Goal: Complete application form: Complete application form

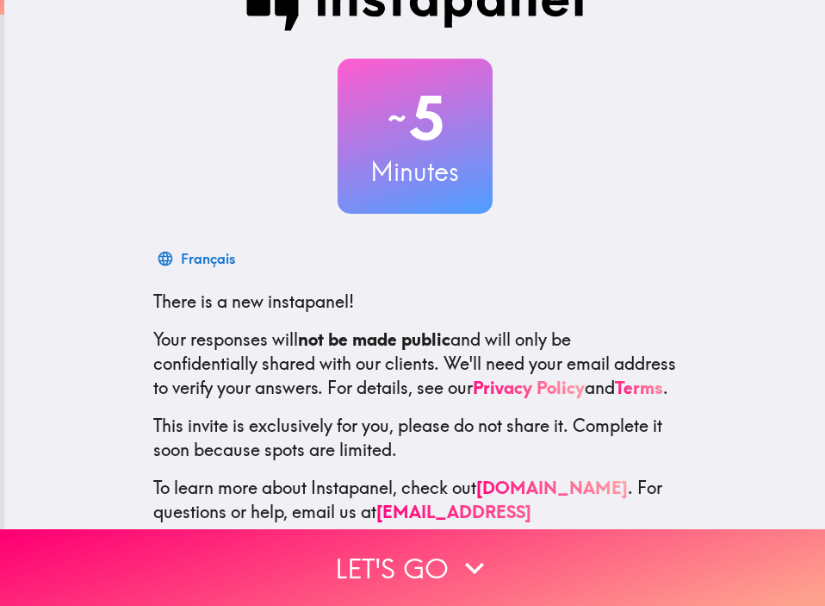
scroll to position [111, 0]
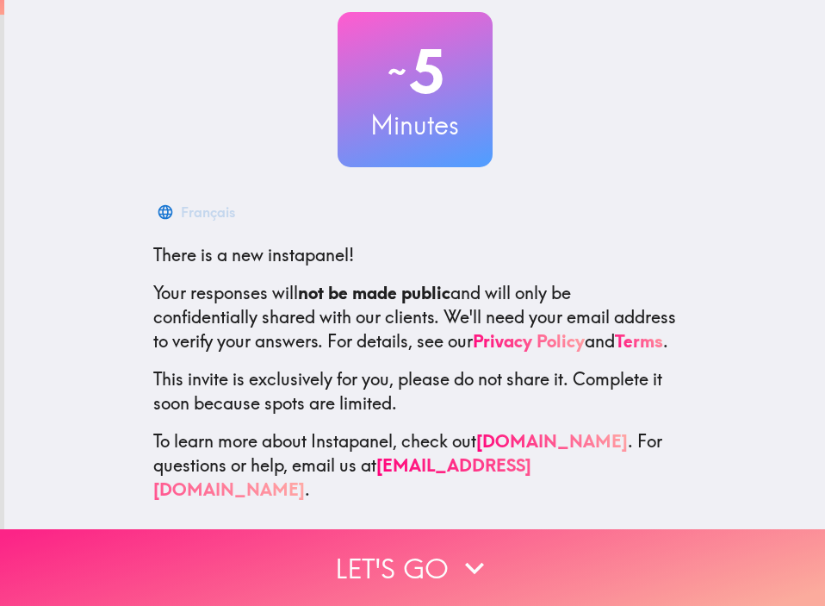
click at [407, 551] on button "Let's go" at bounding box center [412, 567] width 825 height 77
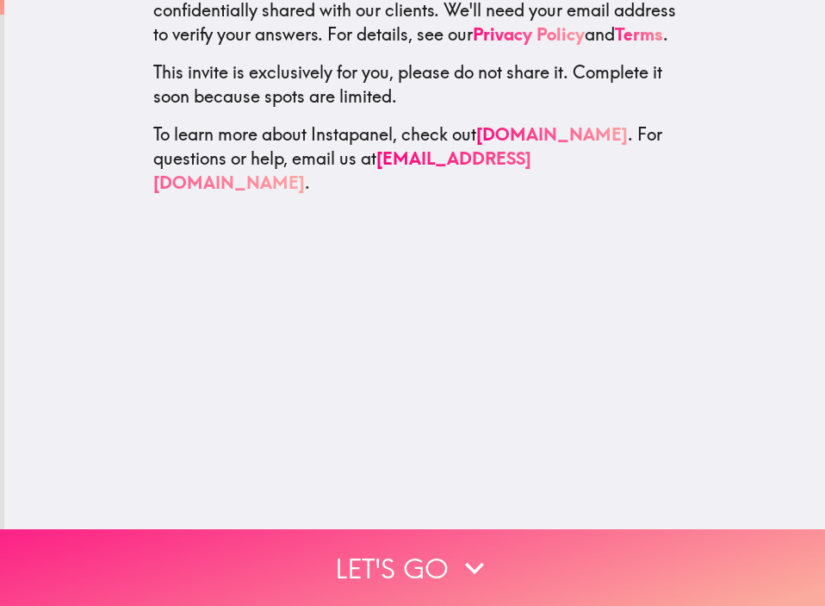
scroll to position [0, 0]
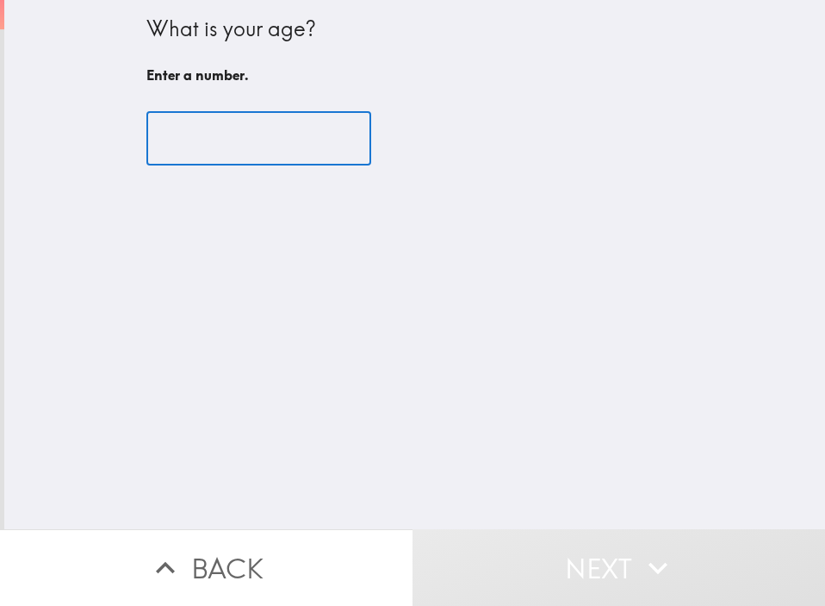
click at [228, 142] on input "number" at bounding box center [258, 138] width 225 height 53
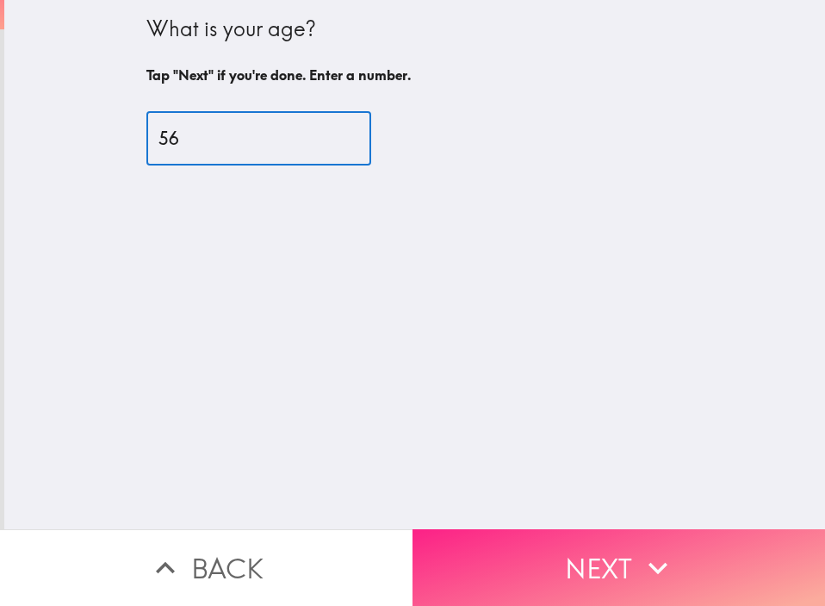
type input "56"
click at [559, 532] on button "Next" at bounding box center [619, 567] width 413 height 77
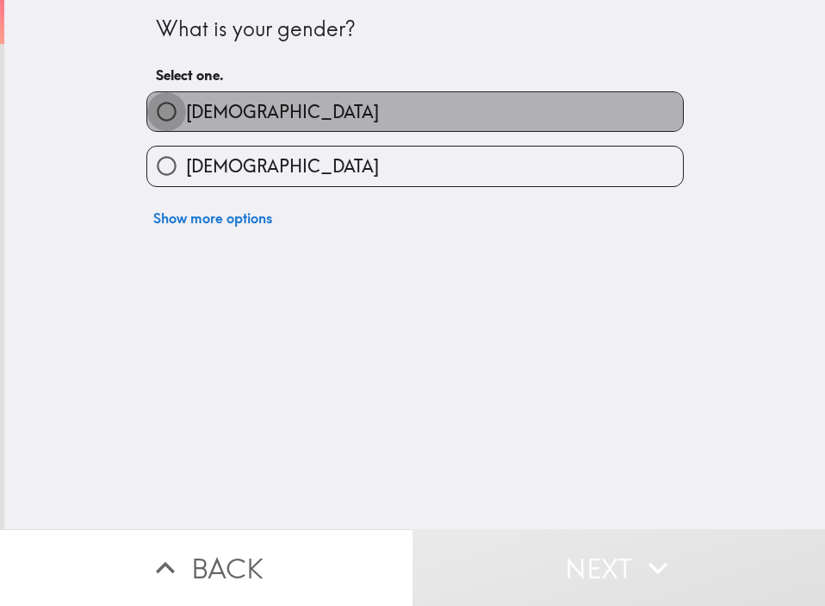
click at [149, 117] on input "[DEMOGRAPHIC_DATA]" at bounding box center [166, 111] width 39 height 39
radio input "true"
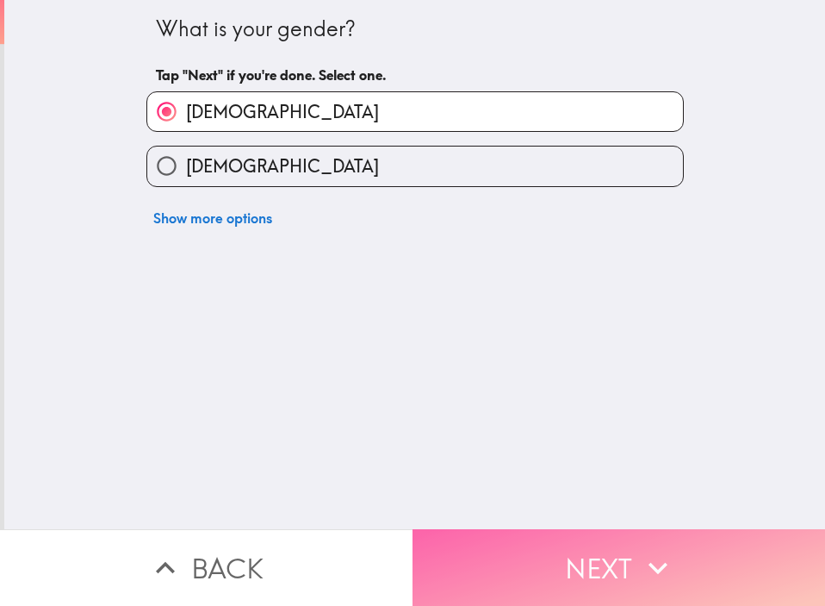
click at [519, 578] on button "Next" at bounding box center [619, 567] width 413 height 77
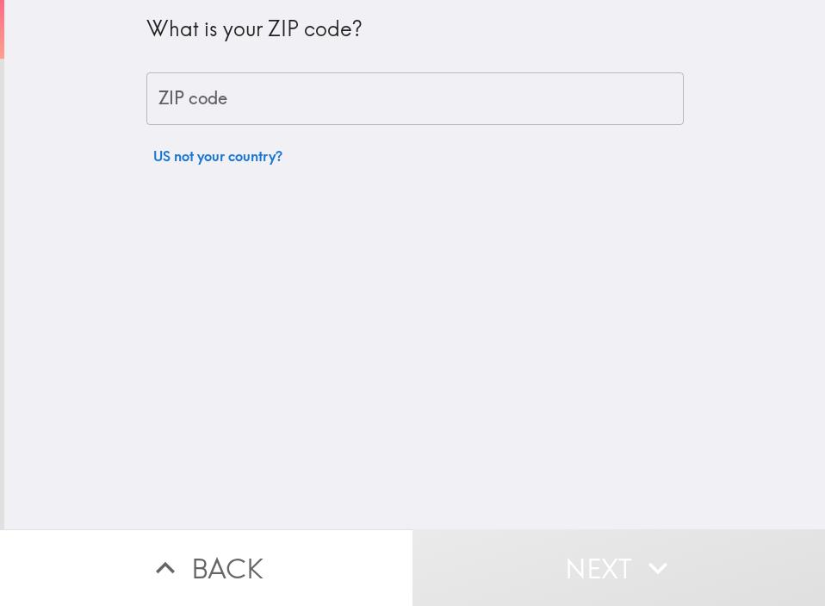
click at [213, 102] on input "ZIP code" at bounding box center [415, 98] width 538 height 53
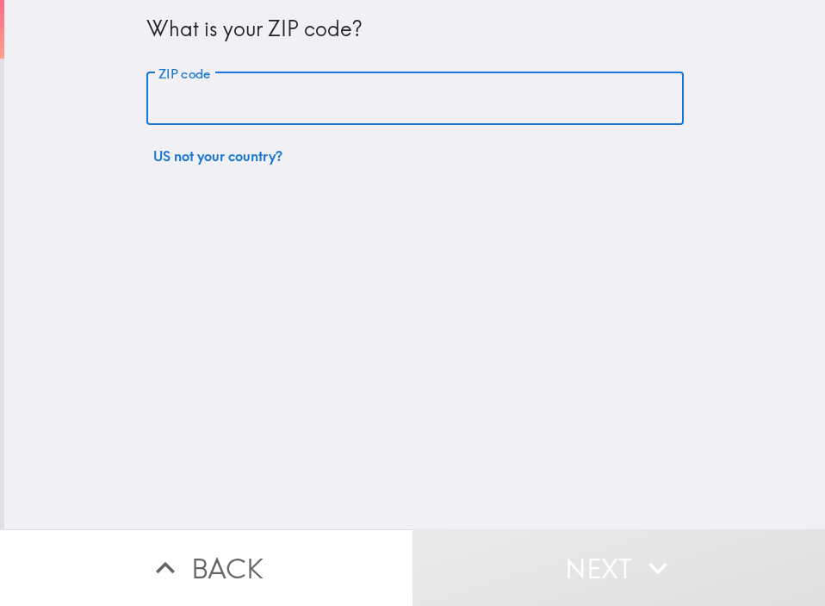
type input "90059"
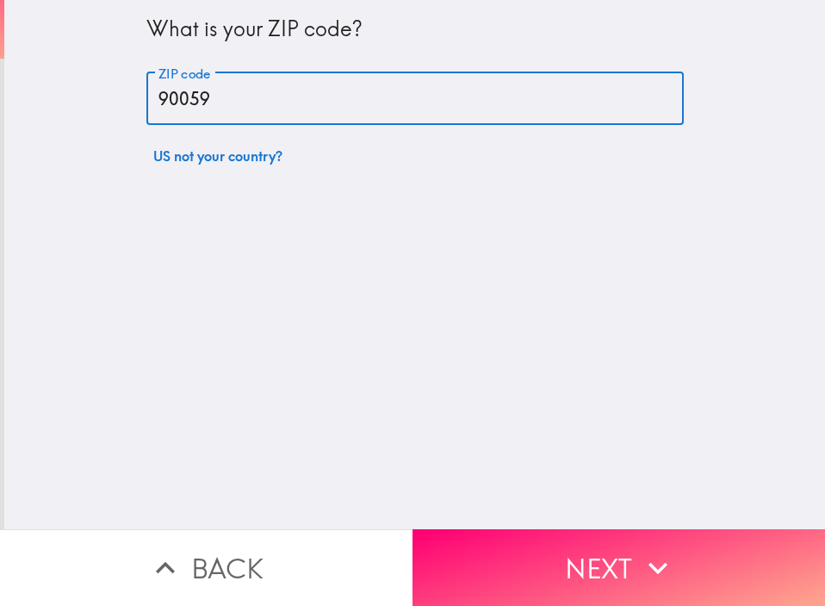
drag, startPoint x: 544, startPoint y: 548, endPoint x: 538, endPoint y: 535, distance: 13.9
click at [544, 544] on button "Next" at bounding box center [619, 567] width 413 height 77
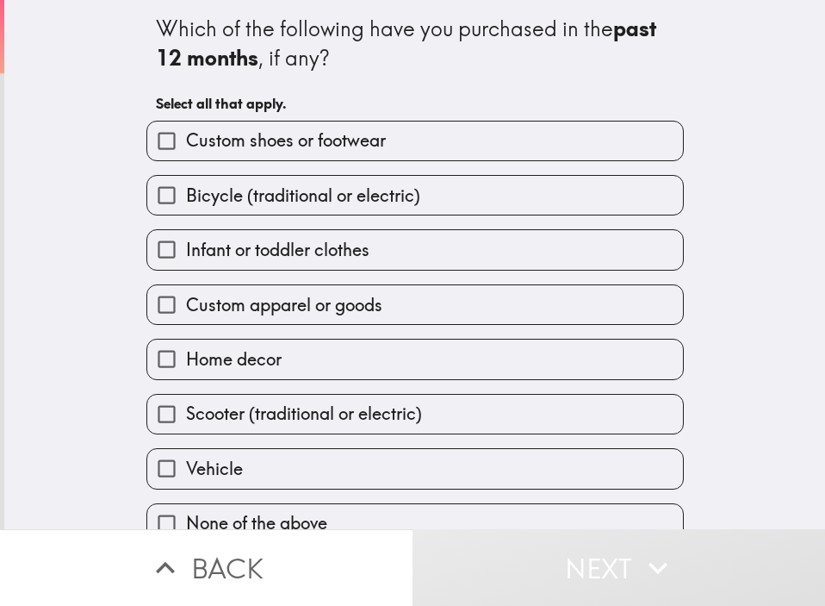
scroll to position [28, 0]
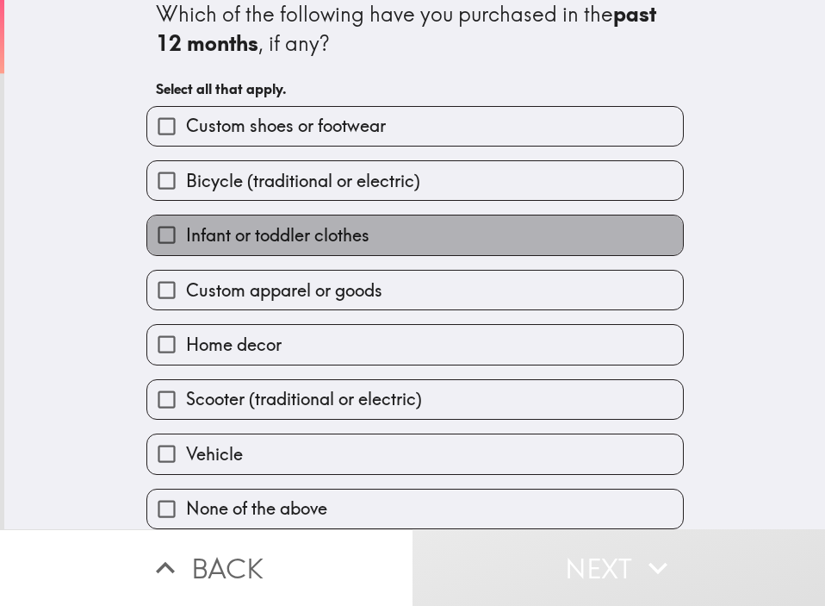
click at [186, 223] on span "Infant or toddler clothes" at bounding box center [277, 235] width 183 height 24
click at [174, 216] on input "Infant or toddler clothes" at bounding box center [166, 234] width 39 height 39
checkbox input "true"
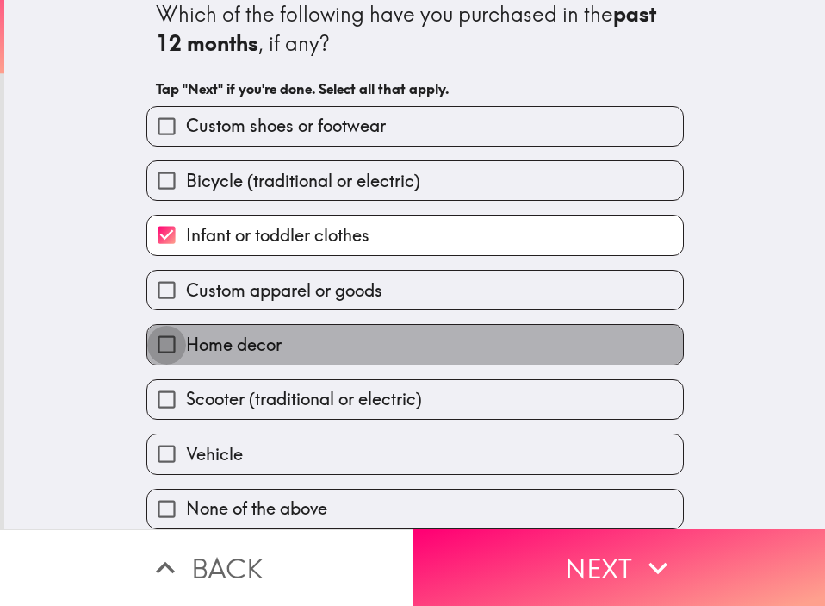
click at [147, 339] on input "Home decor" at bounding box center [166, 344] width 39 height 39
checkbox input "true"
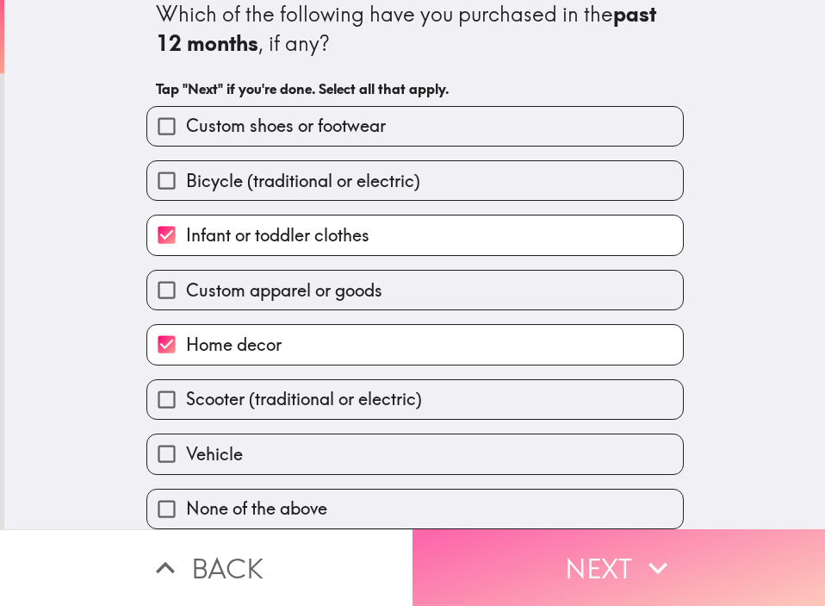
click at [592, 559] on button "Next" at bounding box center [619, 567] width 413 height 77
